Goal: Information Seeking & Learning: Learn about a topic

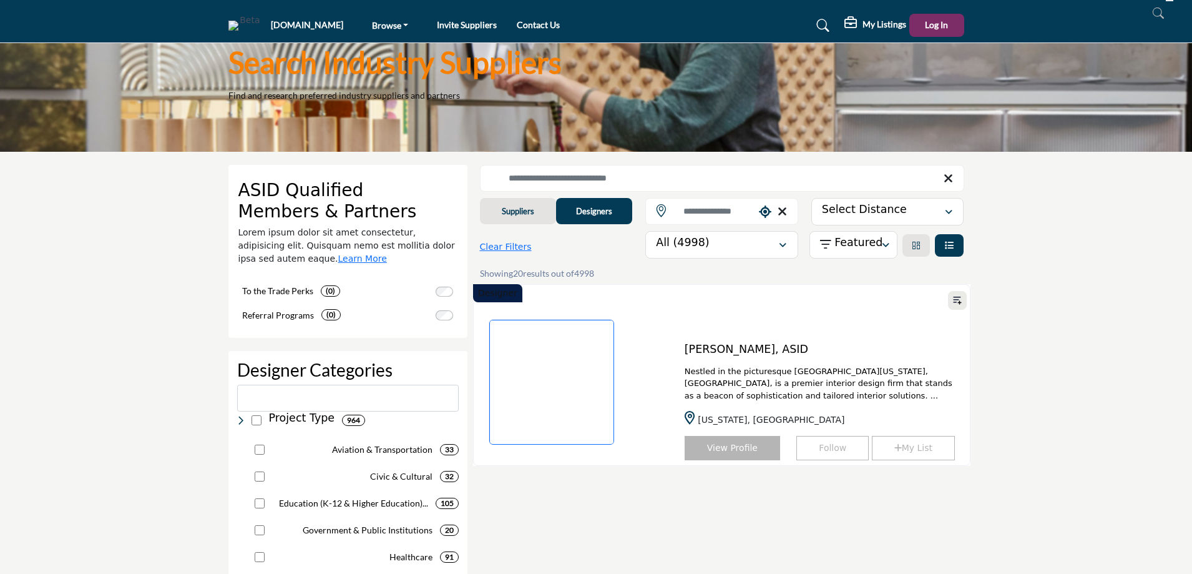
type input "*********"
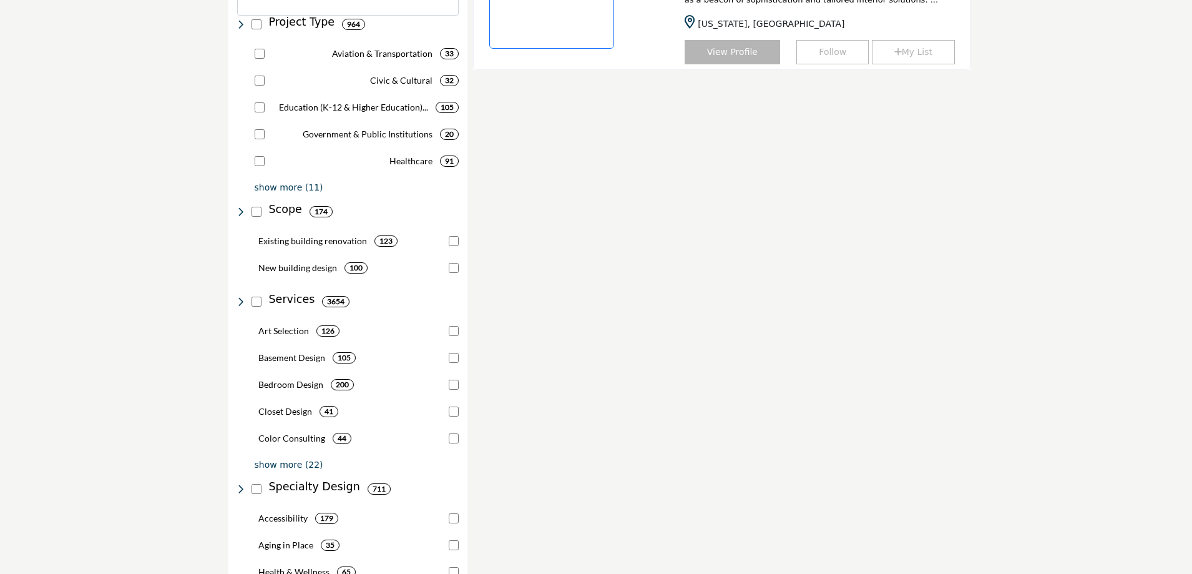
scroll to position [687, 0]
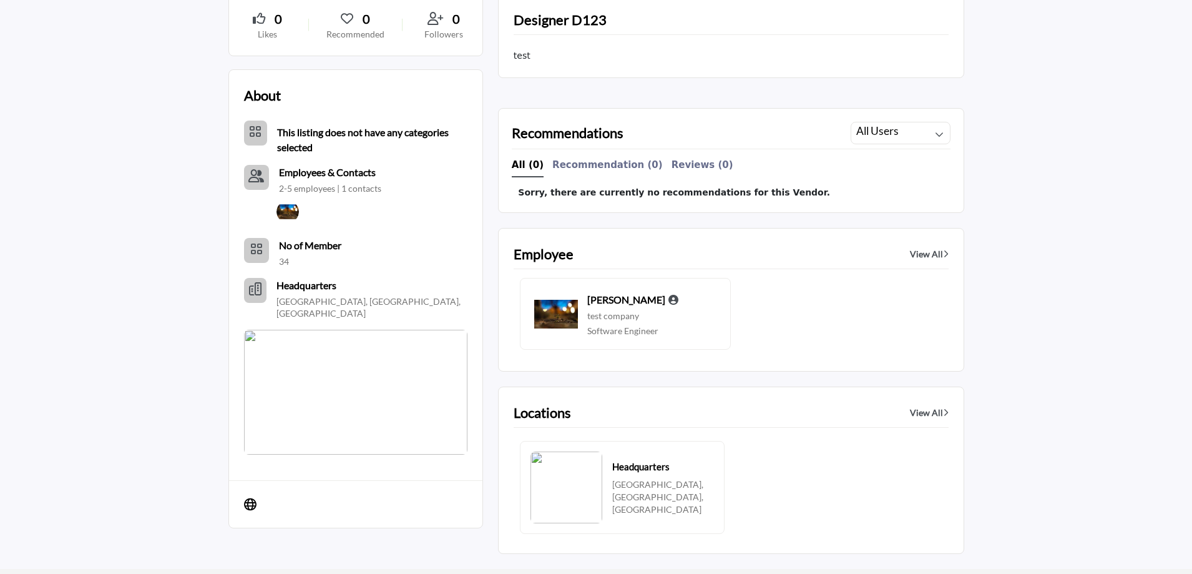
scroll to position [624, 0]
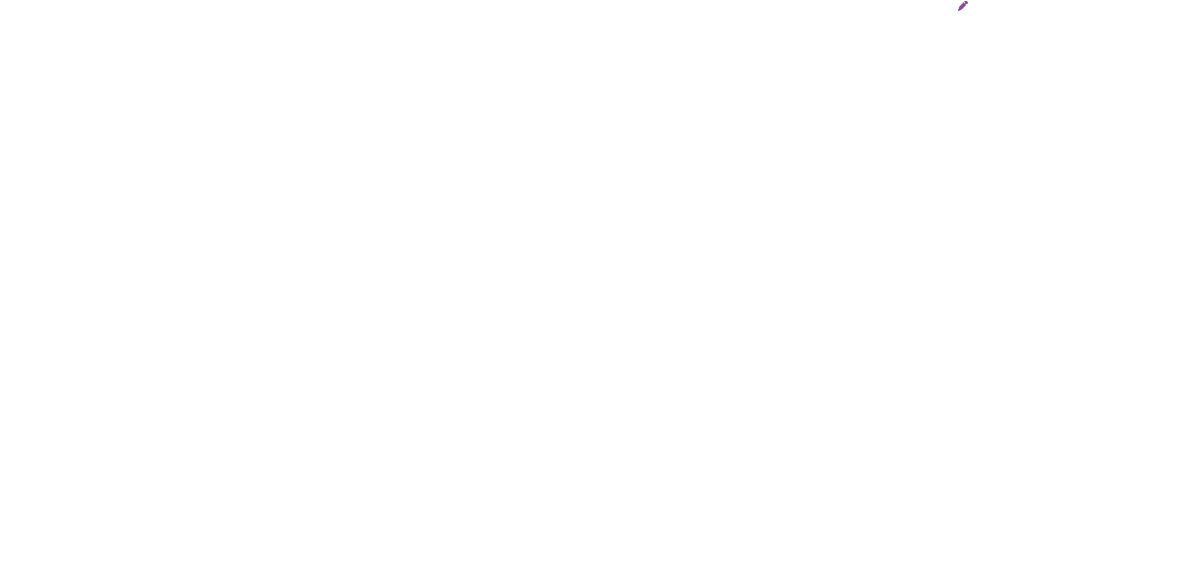
click at [963, 4] on icon at bounding box center [963, 6] width 10 height 10
click at [237, 5] on icon at bounding box center [236, 6] width 9 height 9
click at [234, 7] on icon at bounding box center [236, 6] width 9 height 9
click at [233, 7] on icon at bounding box center [236, 6] width 9 height 9
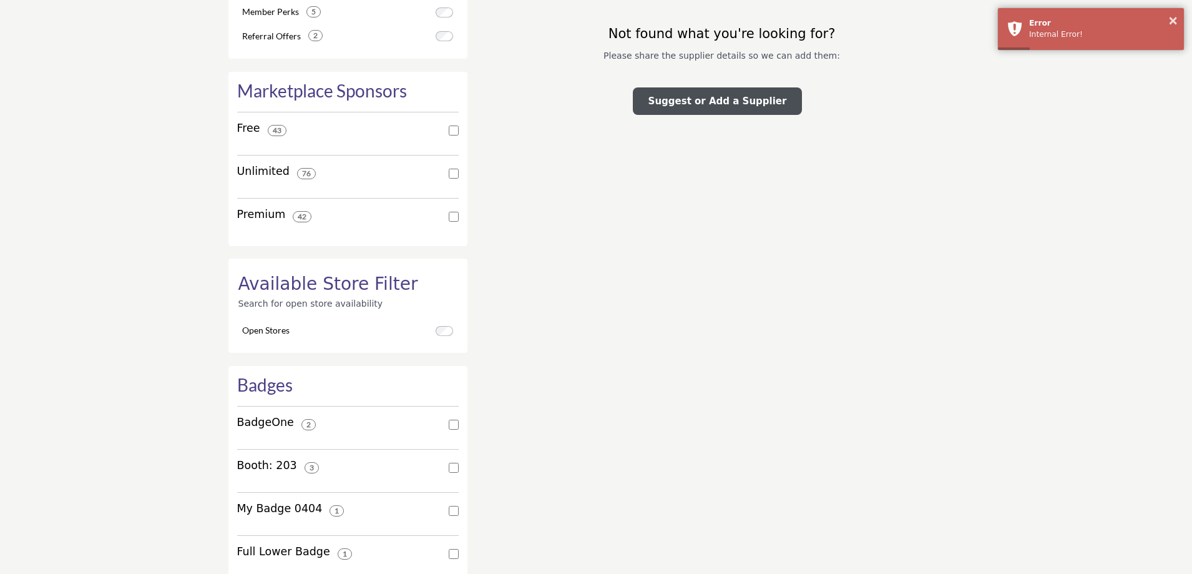
scroll to position [1373, 0]
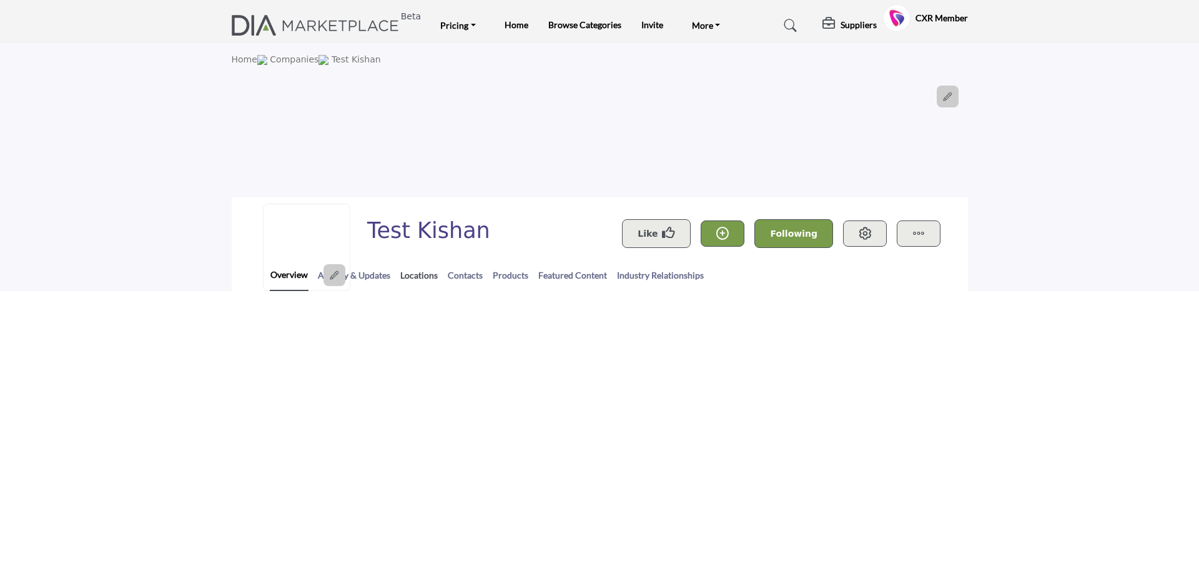
select select "Default select example"
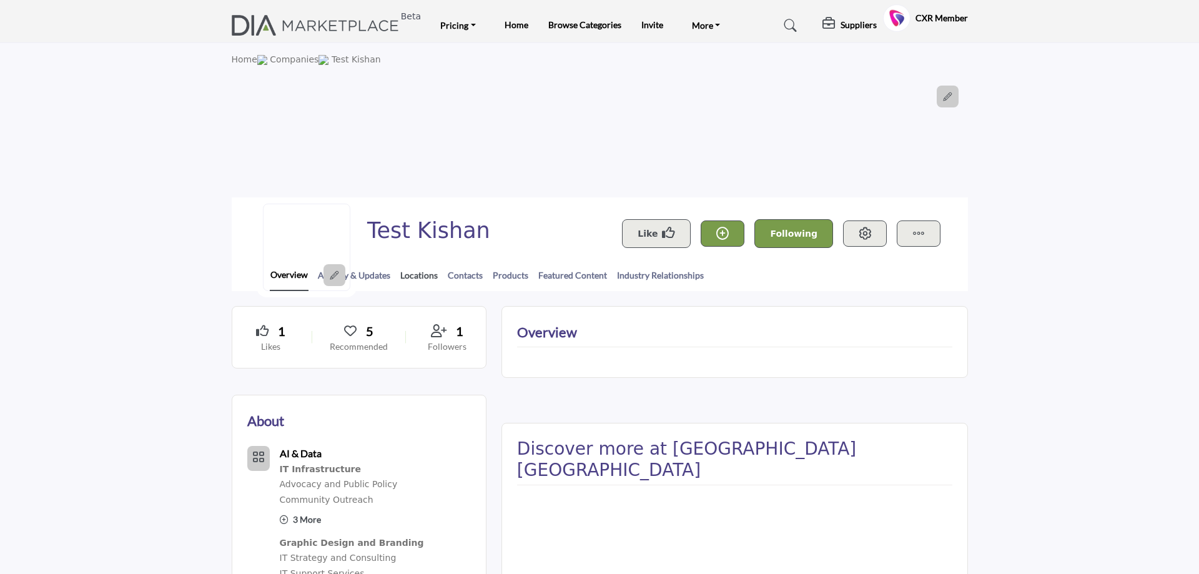
select select "Default select example"
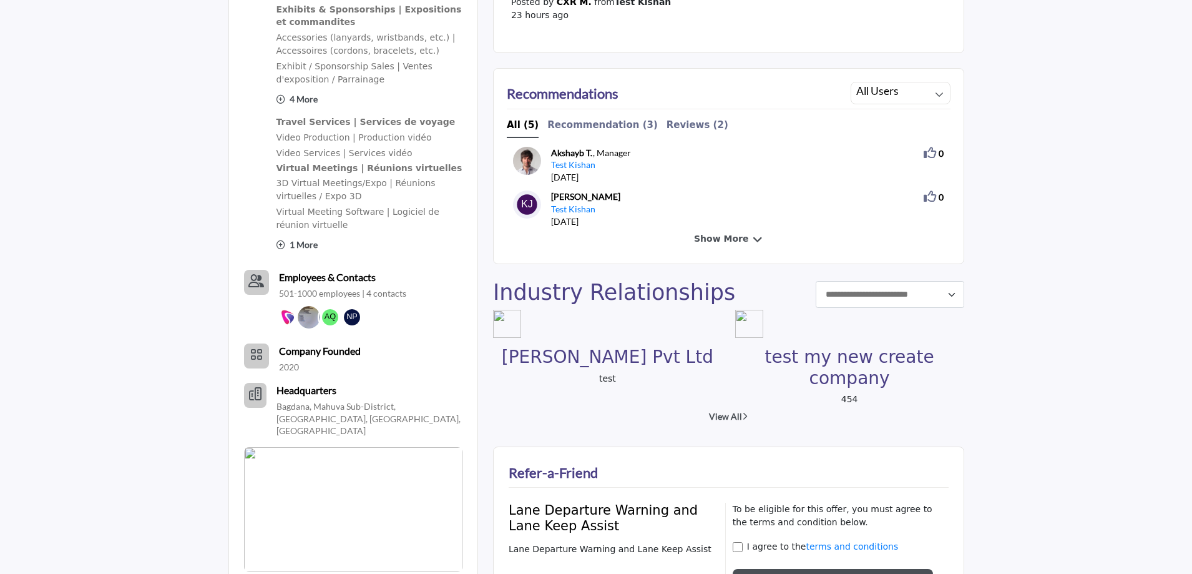
scroll to position [1311, 0]
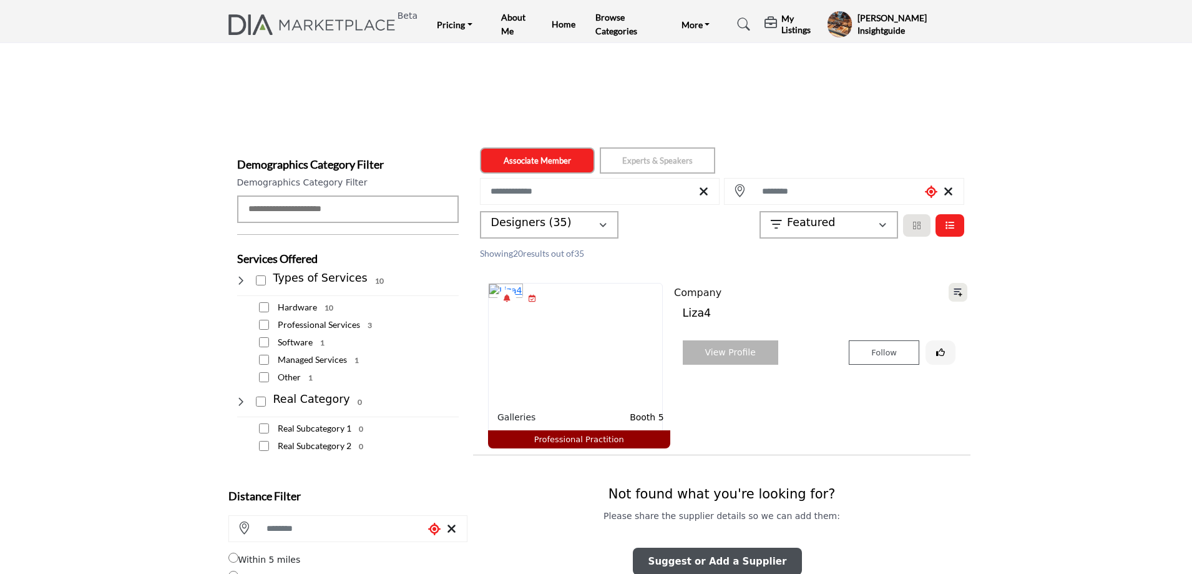
type input "*********"
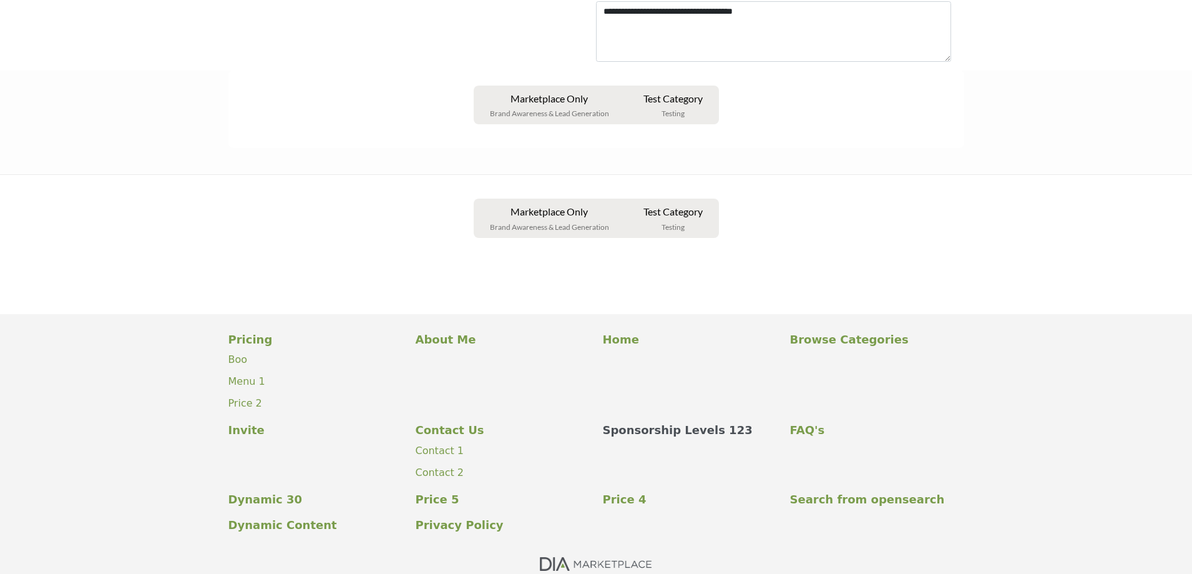
scroll to position [375, 0]
